Goal: Complete application form

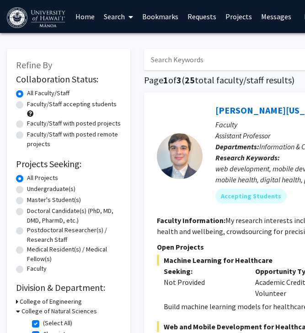
click at [198, 20] on link "Requests" at bounding box center [202, 16] width 38 height 32
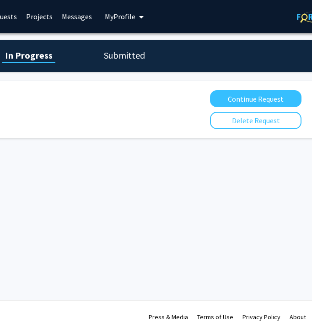
scroll to position [0, 237]
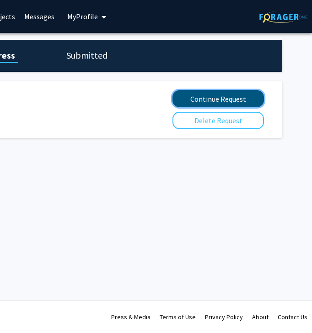
click at [193, 99] on button "Continue Request" at bounding box center [219, 98] width 92 height 17
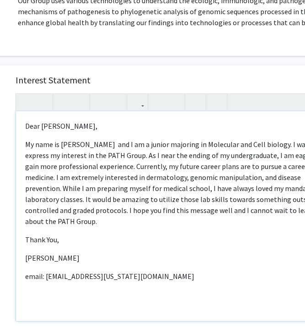
scroll to position [193, 37]
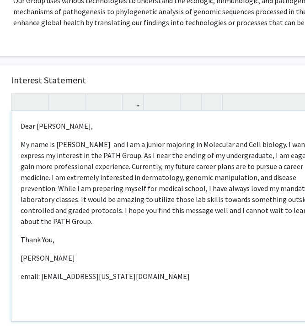
click at [94, 141] on p "My name is [PERSON_NAME] and I am a junior majoring in Molecular and Cell biolo…" at bounding box center [175, 183] width 308 height 88
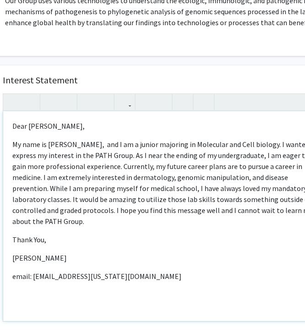
scroll to position [193, 45]
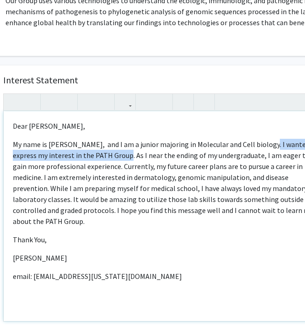
drag, startPoint x: 262, startPoint y: 142, endPoint x: 133, endPoint y: 152, distance: 129.5
click at [133, 152] on p "My name is [PERSON_NAME], and I am a junior majoring in Molecular and Cell biol…" at bounding box center [167, 183] width 308 height 88
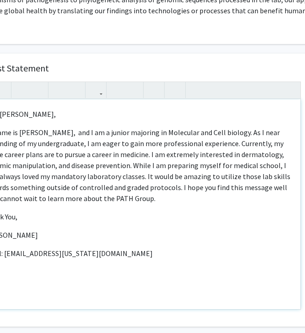
scroll to position [205, 75]
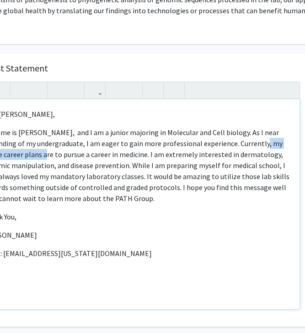
drag, startPoint x: 255, startPoint y: 146, endPoint x: 30, endPoint y: 157, distance: 224.6
click at [30, 157] on p "My name is [PERSON_NAME], and I am a junior majoring in Molecular and Cell biol…" at bounding box center [137, 165] width 308 height 77
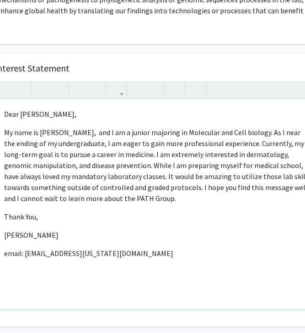
scroll to position [205, 53]
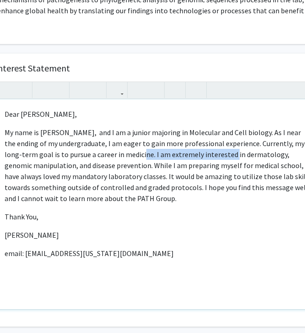
drag, startPoint x: 132, startPoint y: 157, endPoint x: 220, endPoint y: 157, distance: 87.9
click at [220, 157] on p "My name is [PERSON_NAME], and I am a junior majoring in Molecular and Cell biol…" at bounding box center [159, 165] width 308 height 77
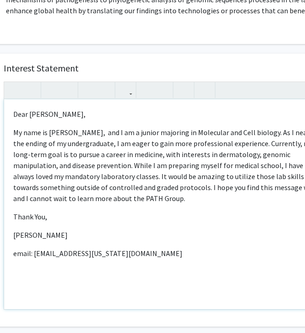
scroll to position [205, 43]
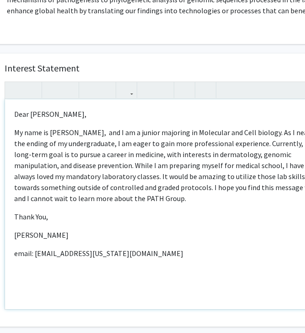
click at [88, 166] on p "My name is [PERSON_NAME], and I am a junior majoring in Molecular and Cell biol…" at bounding box center [168, 165] width 308 height 77
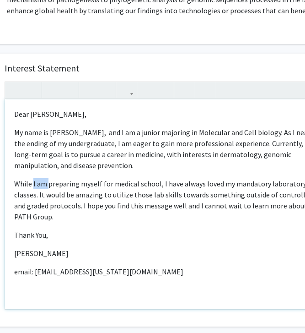
drag, startPoint x: 47, startPoint y: 184, endPoint x: 32, endPoint y: 182, distance: 15.3
click at [32, 182] on p "While I am preparing myself for medical school, I have always loved my mandator…" at bounding box center [168, 200] width 308 height 44
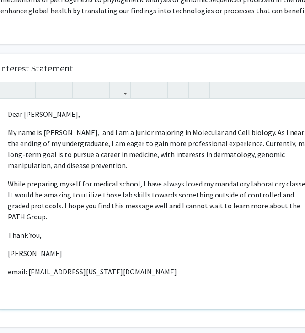
scroll to position [205, 51]
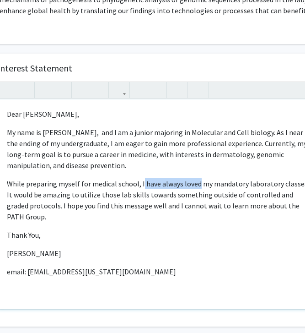
drag, startPoint x: 140, startPoint y: 183, endPoint x: 197, endPoint y: 184, distance: 56.8
click at [197, 184] on p "While preparing myself for medical school, I have always loved my mandatory lab…" at bounding box center [161, 200] width 308 height 44
click at [170, 186] on p "While preparing myself for medical school, I have always loved my mandatory lab…" at bounding box center [161, 200] width 308 height 44
click at [179, 182] on p "While preparing myself for medical school, I have always loved my mandatory lab…" at bounding box center [161, 200] width 308 height 44
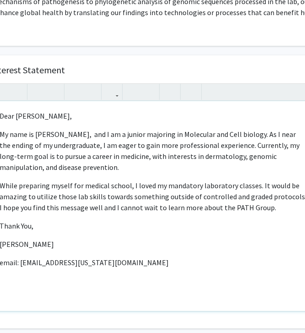
scroll to position [204, 58]
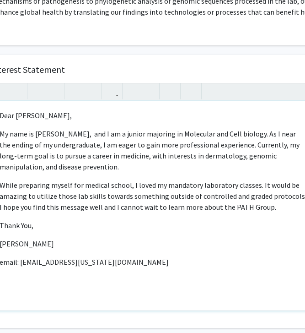
click at [150, 183] on p "While preparing myself for medical school, I loved my mandatory laboratory clas…" at bounding box center [154, 195] width 308 height 33
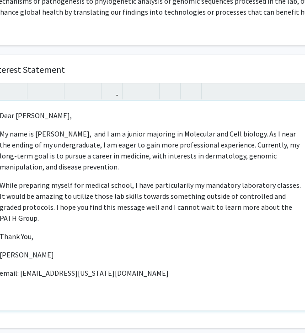
click at [174, 188] on p "While preparing myself for medical school, I have particularily my mandatory la…" at bounding box center [154, 201] width 308 height 44
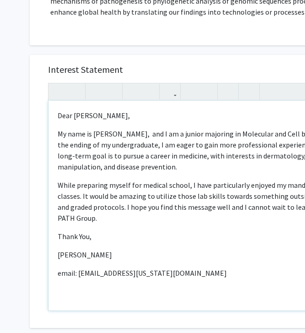
scroll to position [204, 15]
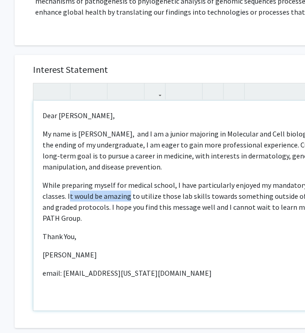
drag, startPoint x: 69, startPoint y: 197, endPoint x: 130, endPoint y: 197, distance: 60.4
click at [130, 197] on p "While preparing myself for medical school, I have particularly enjoyed my manda…" at bounding box center [197, 201] width 308 height 44
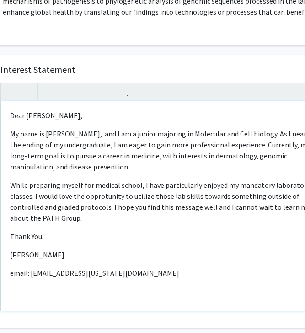
scroll to position [204, 50]
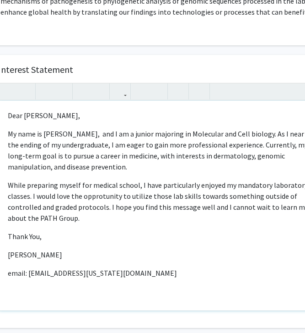
click at [98, 198] on p "While preparing myself for medical school, I have particularly enjoyed my manda…" at bounding box center [162, 201] width 308 height 44
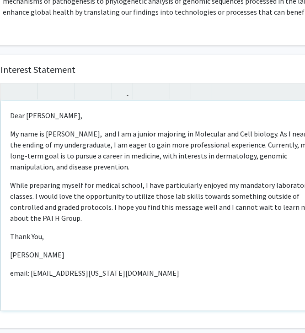
scroll to position [204, 48]
click at [110, 209] on p "While preparing myself for medical school, I have particularly enjoyed my manda…" at bounding box center [164, 201] width 308 height 44
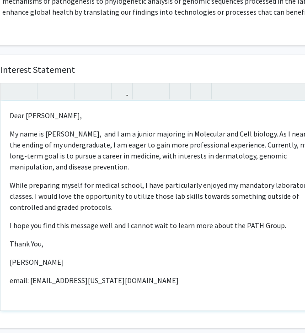
click at [110, 209] on p "While preparing myself for medical school, I have particularly enjoyed my manda…" at bounding box center [164, 195] width 308 height 33
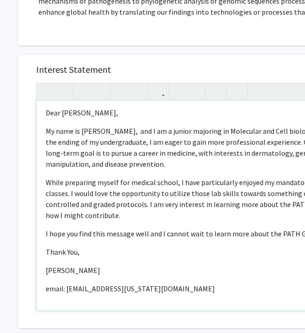
scroll to position [204, 11]
click at [46, 234] on div "Dear [PERSON_NAME], My name is [PERSON_NAME], and I am a junior majoring in Mol…" at bounding box center [200, 206] width 326 height 210
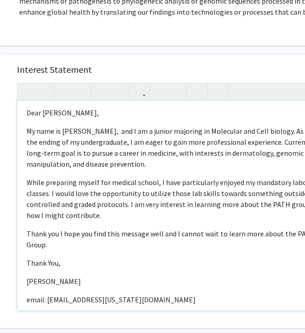
scroll to position [204, 33]
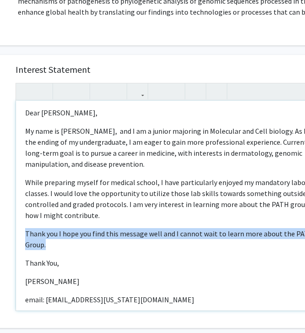
drag, startPoint x: 25, startPoint y: 233, endPoint x: 50, endPoint y: 243, distance: 26.7
click at [50, 243] on p "Thank you I hope you find this message well and I cannot wait to learn more abo…" at bounding box center [179, 239] width 308 height 22
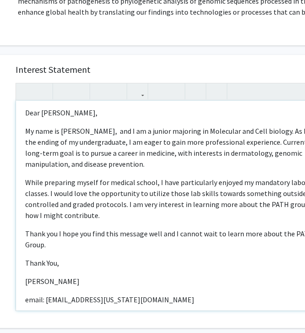
scroll to position [206, 33]
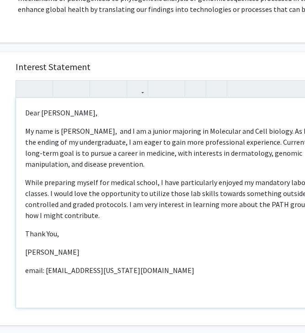
click at [69, 239] on p "Thank You," at bounding box center [179, 233] width 308 height 11
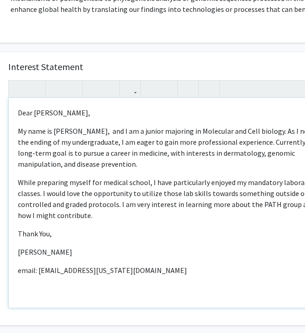
scroll to position [206, 39]
click at [82, 214] on p "While preparing myself for medical school, I have particularly enjoyed my manda…" at bounding box center [172, 199] width 308 height 44
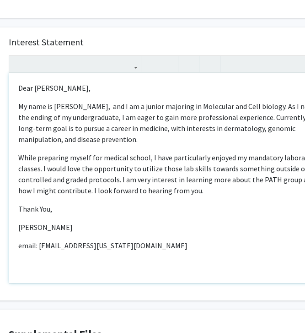
scroll to position [238, 39]
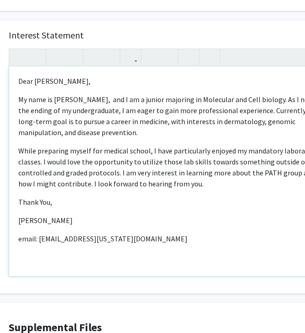
click at [40, 239] on p "email: [EMAIL_ADDRESS][US_STATE][DOMAIN_NAME]" at bounding box center [172, 238] width 308 height 11
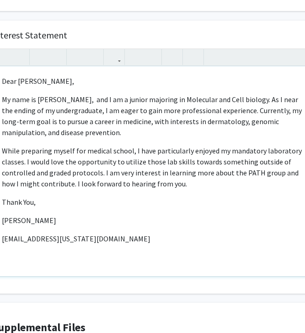
scroll to position [238, 56]
click at [124, 248] on div "Dear [PERSON_NAME], My name is [PERSON_NAME], and I am a junior majoring in Mol…" at bounding box center [155, 171] width 326 height 210
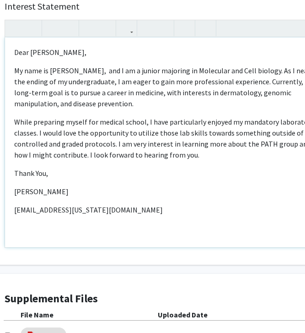
scroll to position [267, 43]
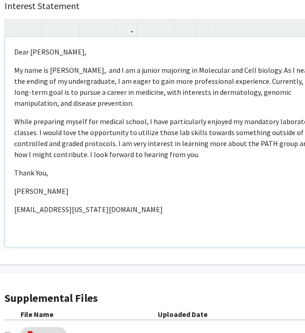
click at [169, 142] on p "While preparing myself for medical school, I have particularly enjoyed my manda…" at bounding box center [168, 138] width 308 height 44
type textarea "<p>Dear [PERSON_NAME],</p><p>My name is [PERSON_NAME],&nbsp; and I am a junior …"
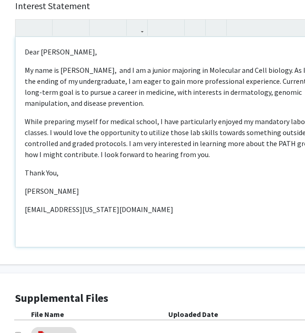
scroll to position [267, 33]
click at [196, 155] on p "While preparing myself for medical school, I have particularly enjoyed my manda…" at bounding box center [179, 138] width 308 height 44
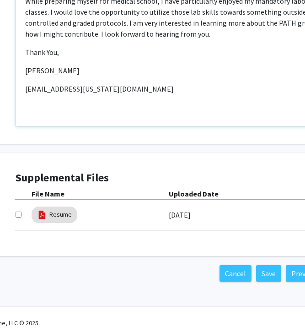
scroll to position [389, 33]
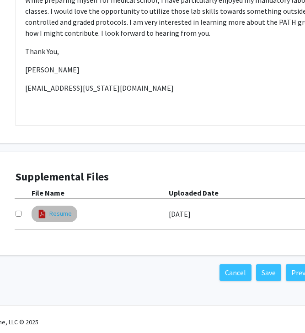
click at [62, 214] on link "Resume" at bounding box center [60, 214] width 22 height 10
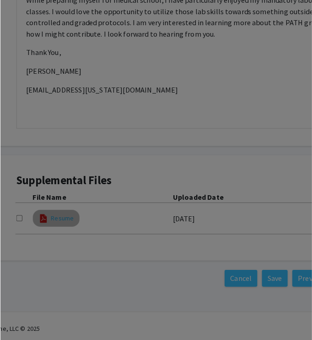
scroll to position [387, 33]
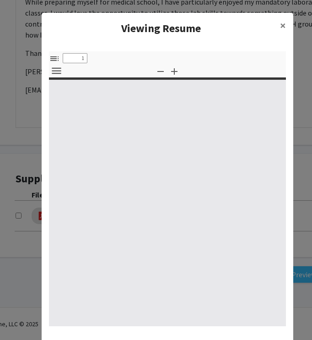
type input "0"
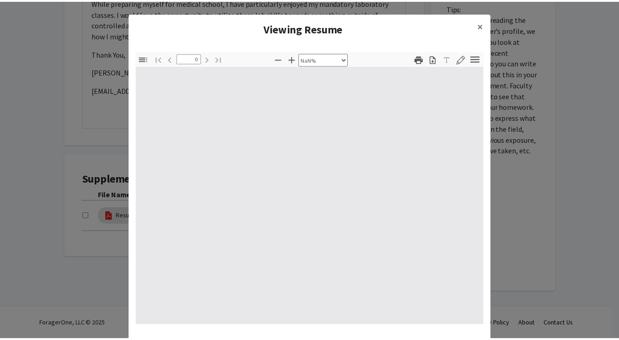
scroll to position [24, 0]
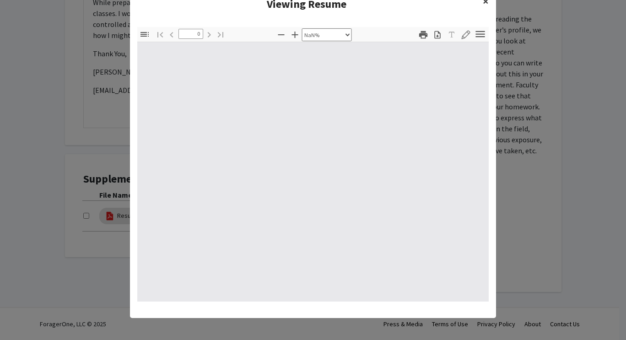
click at [312, 4] on button "×" at bounding box center [486, 2] width 21 height 26
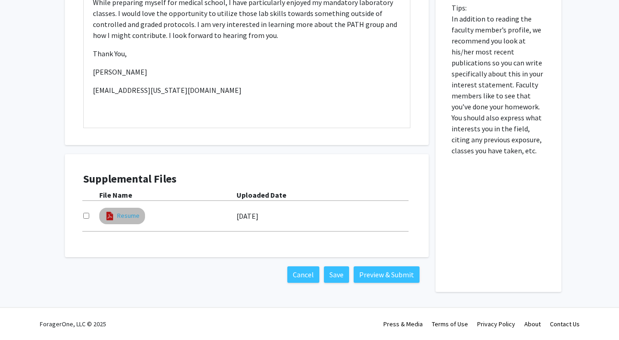
click at [125, 219] on link "Resume" at bounding box center [128, 216] width 22 height 10
select select "custom"
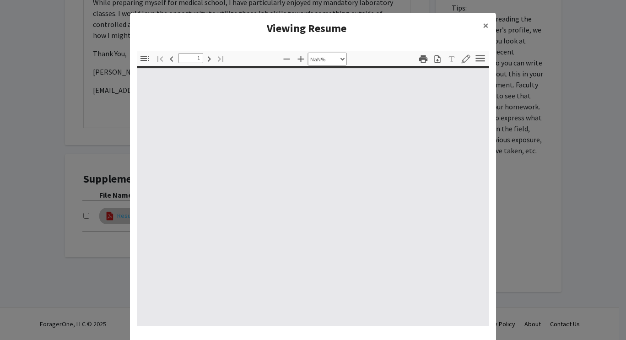
type input "0"
select select "custom"
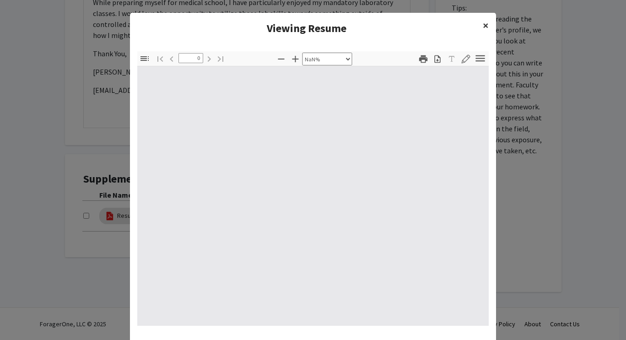
click at [312, 22] on span "×" at bounding box center [486, 25] width 6 height 14
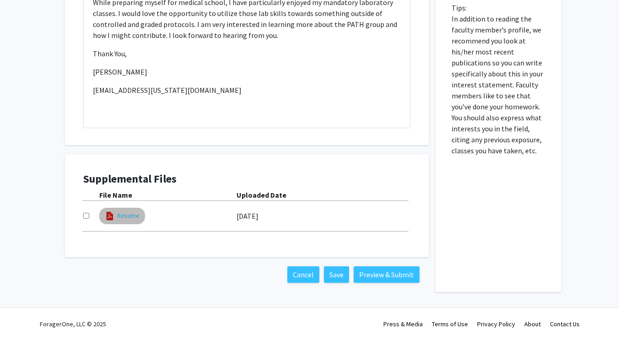
click at [120, 218] on link "Resume" at bounding box center [128, 216] width 22 height 10
select select "custom"
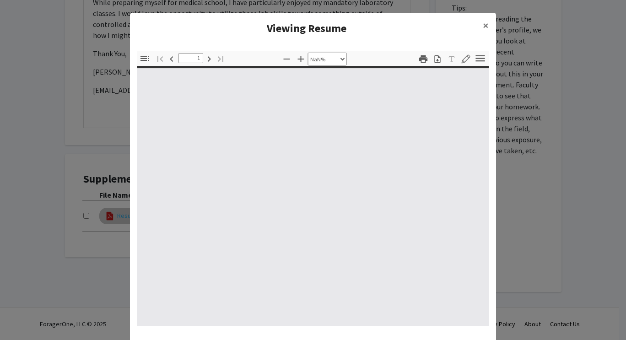
type input "0"
select select "custom"
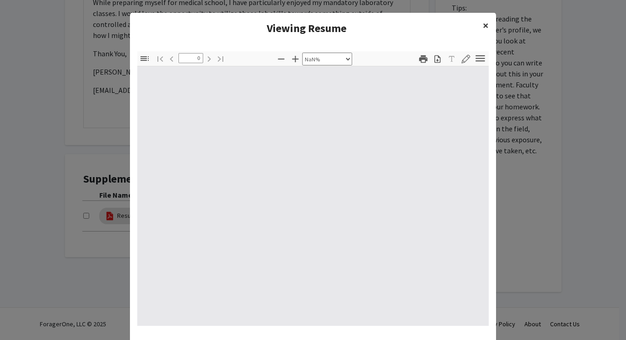
click at [312, 23] on span "×" at bounding box center [486, 25] width 6 height 14
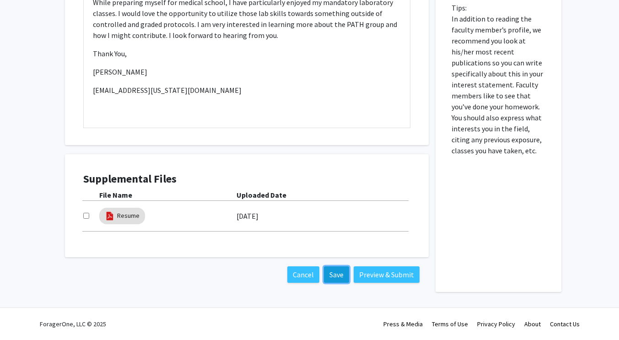
click at [312, 273] on button "Save" at bounding box center [336, 274] width 25 height 16
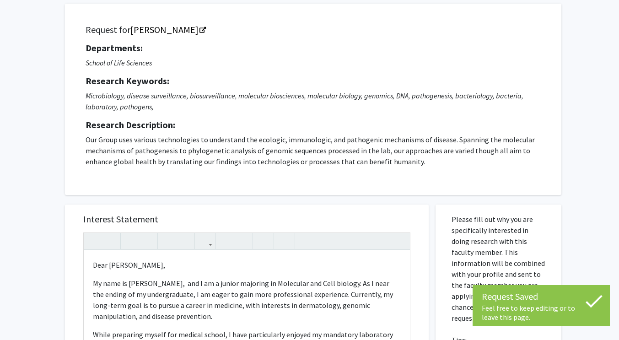
scroll to position [0, 0]
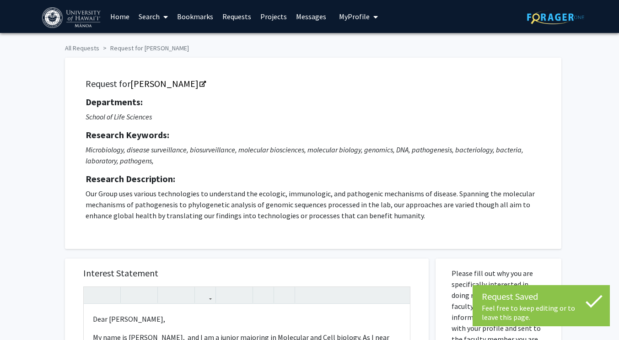
click at [312, 14] on span "My Profile" at bounding box center [354, 16] width 31 height 9
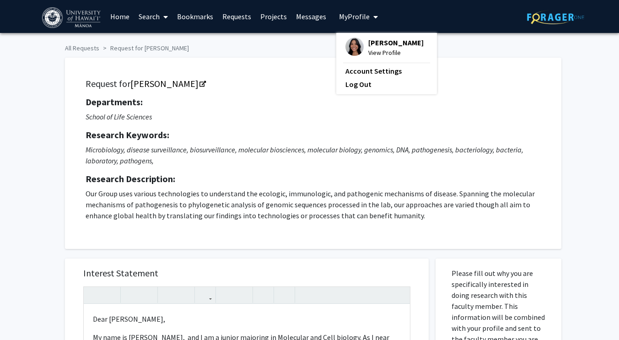
click at [312, 38] on span "[PERSON_NAME]" at bounding box center [396, 43] width 55 height 10
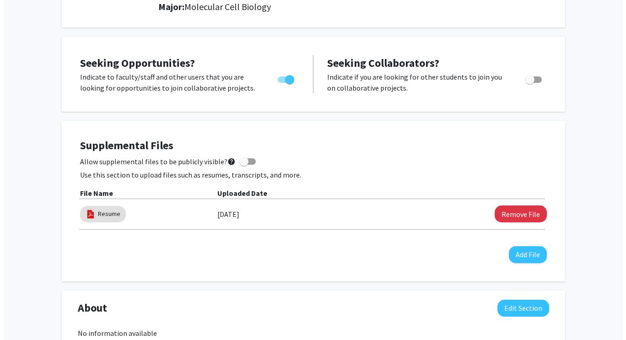
scroll to position [151, 0]
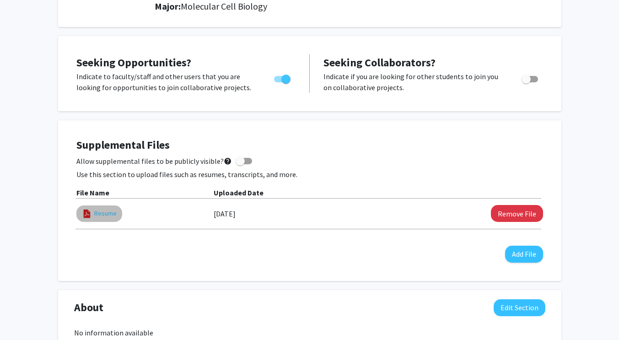
click at [98, 212] on link "Resume" at bounding box center [105, 214] width 22 height 10
select select "custom"
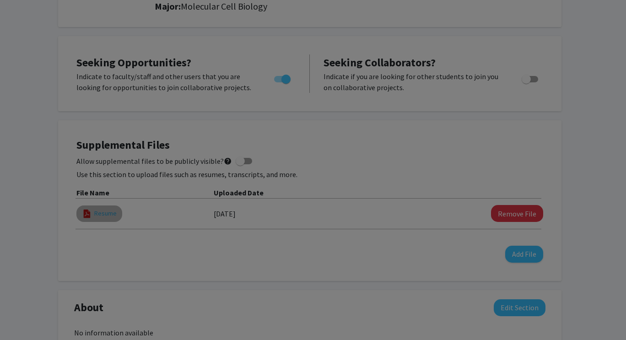
type input "0"
select select "custom"
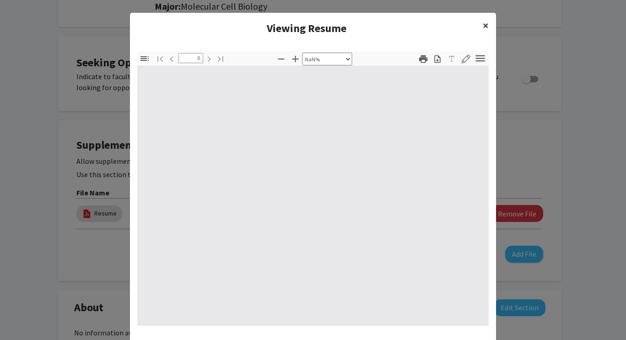
click at [312, 22] on button "×" at bounding box center [486, 26] width 21 height 26
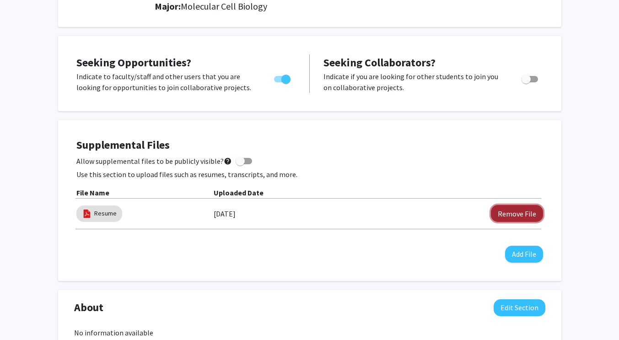
click at [312, 211] on button "Remove File" at bounding box center [517, 213] width 52 height 17
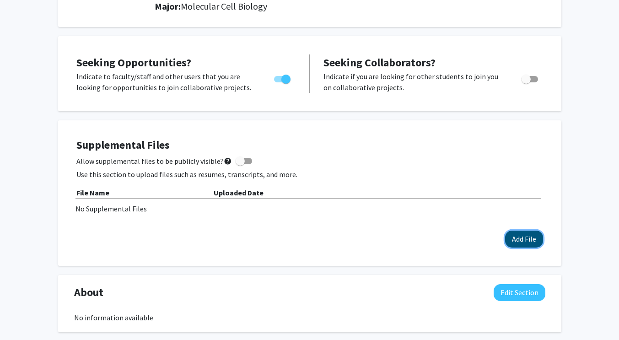
click at [312, 232] on button "Add File" at bounding box center [524, 239] width 38 height 17
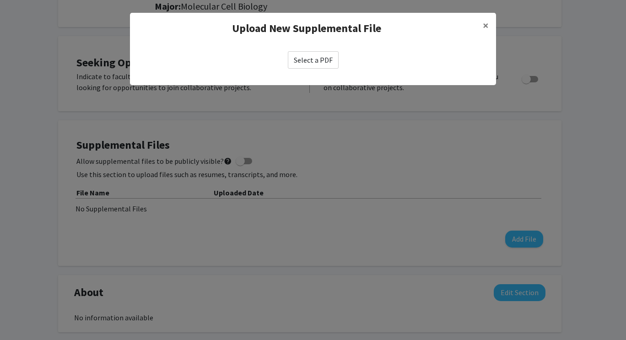
click at [312, 60] on label "Select a PDF" at bounding box center [313, 59] width 51 height 17
click at [0, 0] on input "Select a PDF" at bounding box center [0, 0] width 0 height 0
select select "custom"
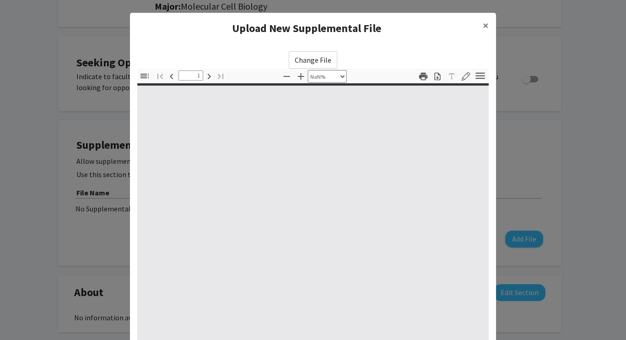
type input "0"
select select "custom"
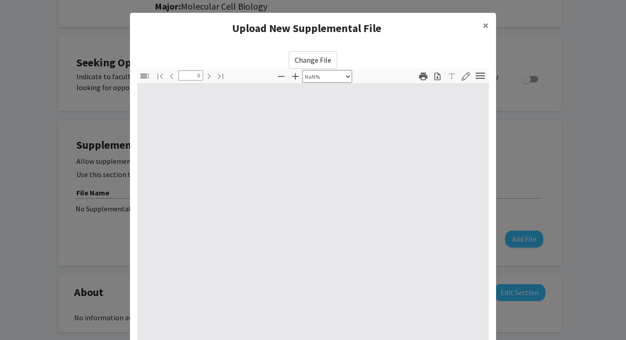
type input "1"
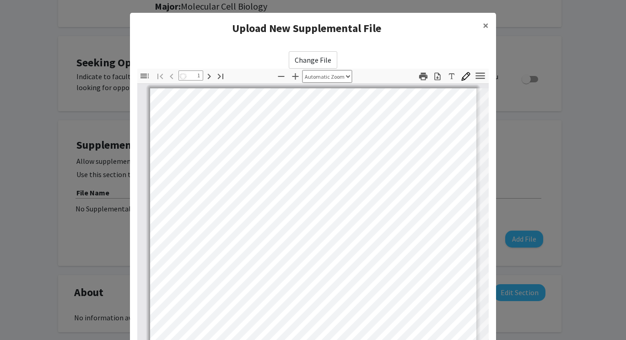
select select "auto"
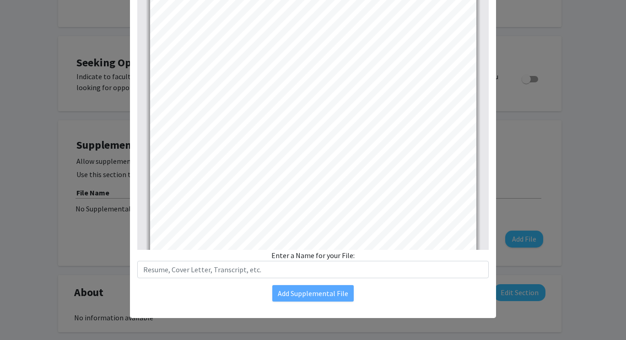
scroll to position [0, 0]
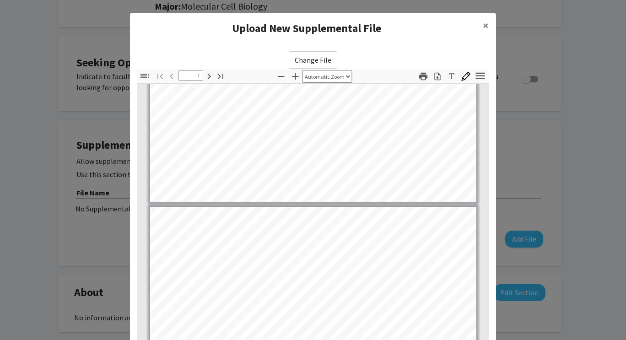
type input "2"
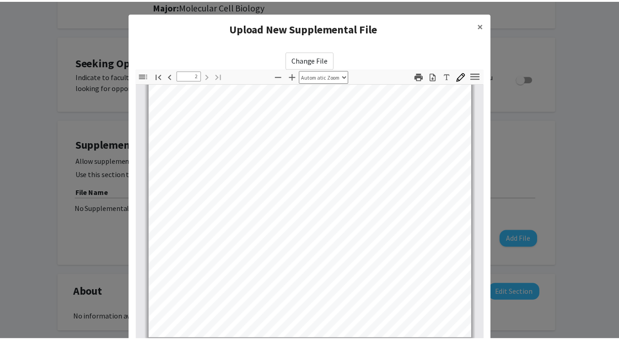
scroll to position [93, 0]
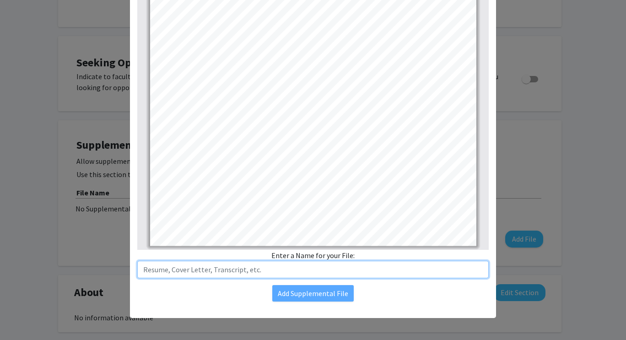
click at [312, 267] on input "text" at bounding box center [313, 269] width 352 height 17
type input "Resume"
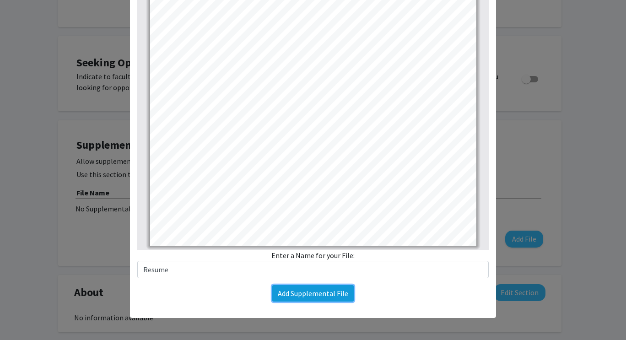
click at [312, 296] on button "Add Supplemental File" at bounding box center [312, 293] width 81 height 16
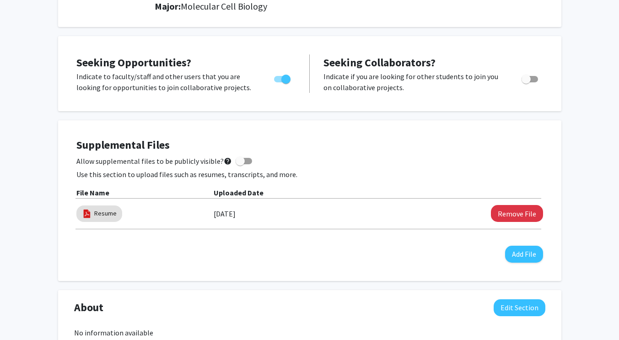
scroll to position [0, 0]
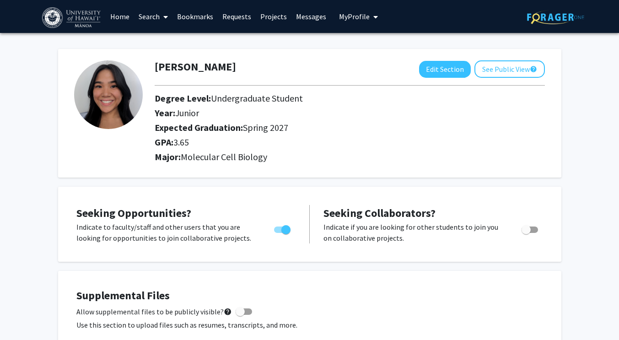
click at [237, 9] on link "Requests" at bounding box center [237, 16] width 38 height 32
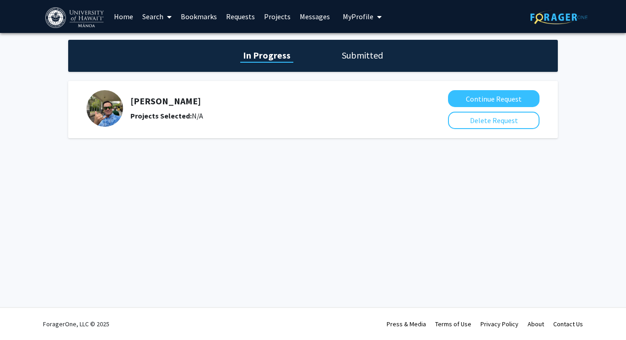
click at [176, 104] on h5 "[PERSON_NAME]" at bounding box center [268, 101] width 276 height 11
click at [106, 114] on img at bounding box center [105, 108] width 37 height 37
click at [312, 96] on button "Continue Request" at bounding box center [494, 98] width 92 height 17
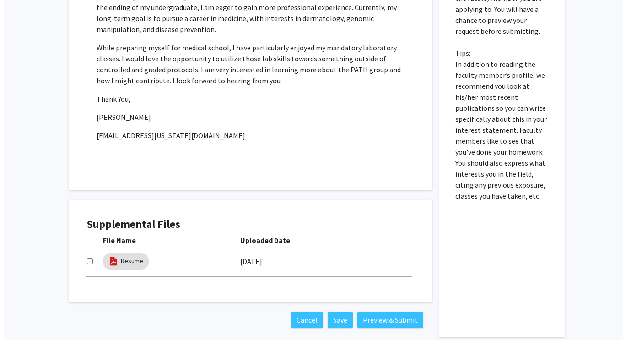
scroll to position [386, 0]
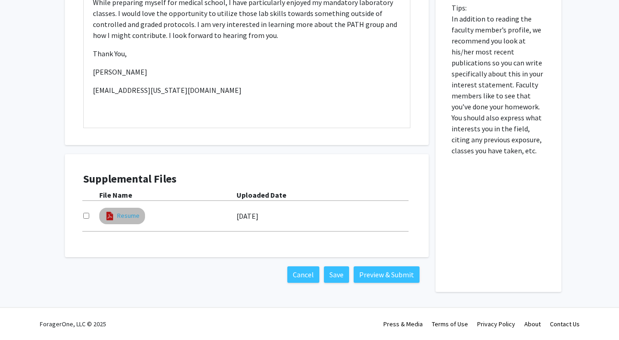
click at [129, 213] on link "Resume" at bounding box center [128, 216] width 22 height 10
select select "custom"
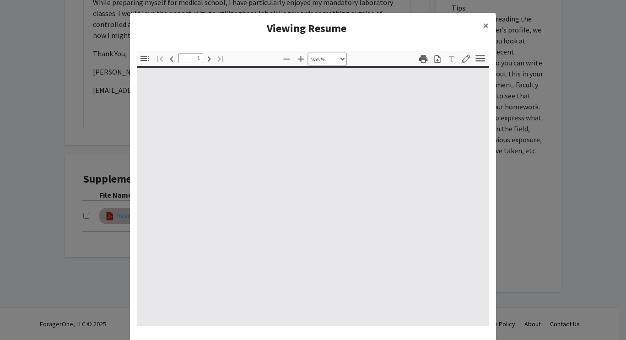
type input "0"
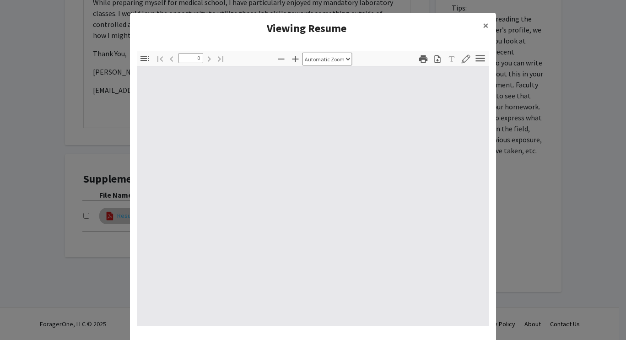
select select "custom"
type input "1"
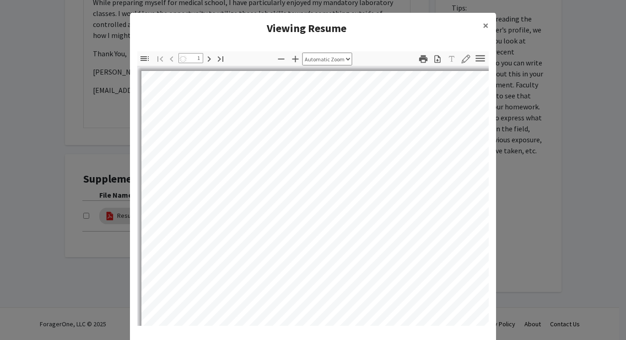
select select "auto"
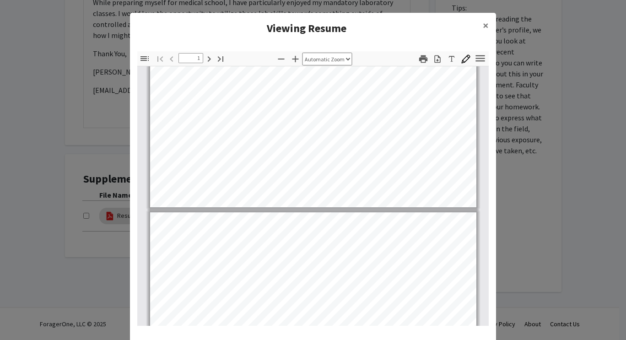
type input "2"
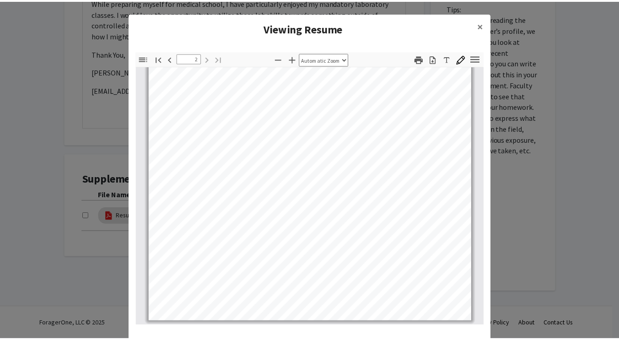
scroll to position [24, 0]
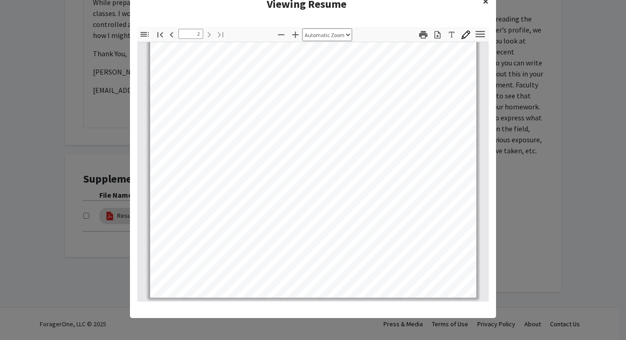
click at [312, 1] on span "×" at bounding box center [486, 1] width 6 height 14
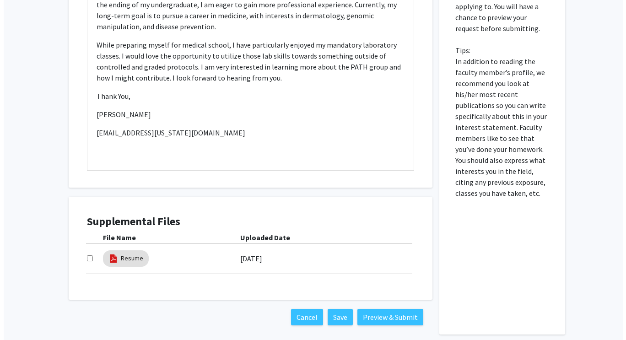
scroll to position [386, 0]
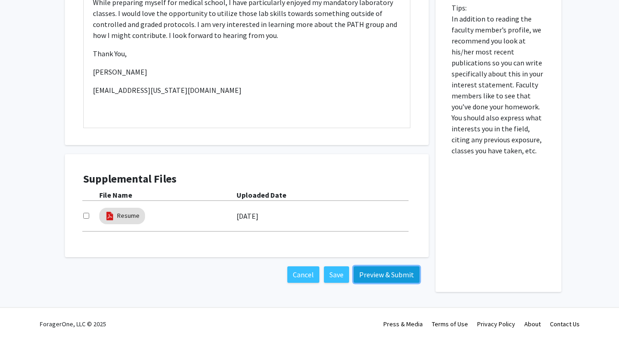
click at [312, 269] on button "Preview & Submit" at bounding box center [387, 274] width 66 height 16
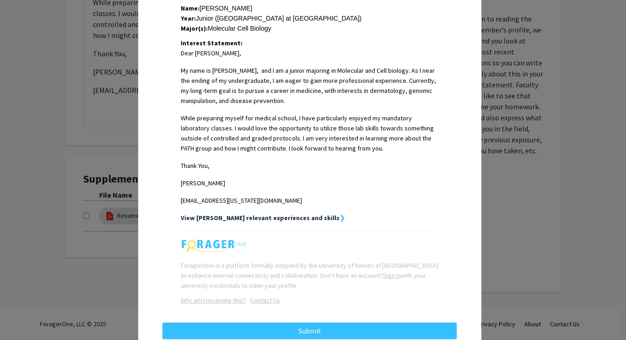
scroll to position [245, 0]
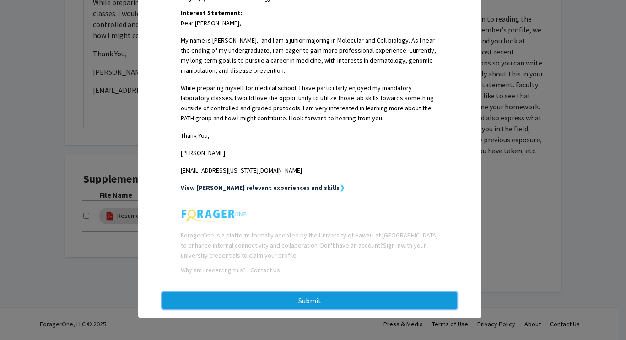
click at [301, 302] on button "Submit" at bounding box center [310, 301] width 294 height 16
